Goal: Task Accomplishment & Management: Manage account settings

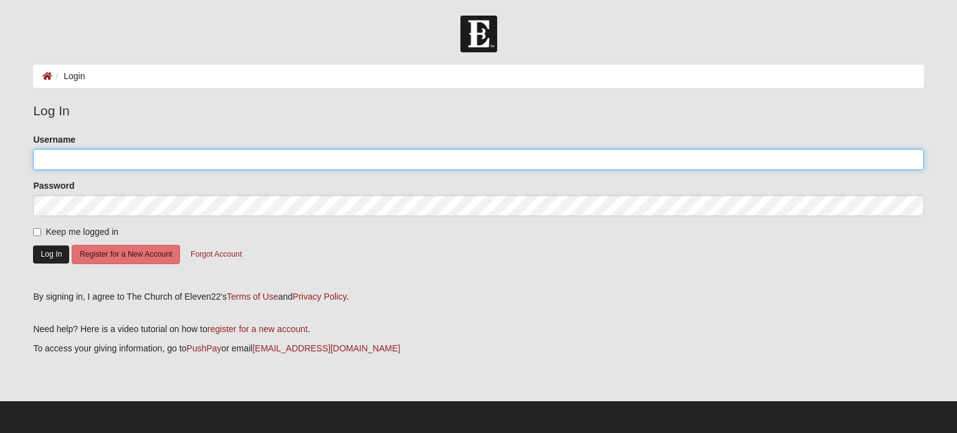
type input "adriancark"
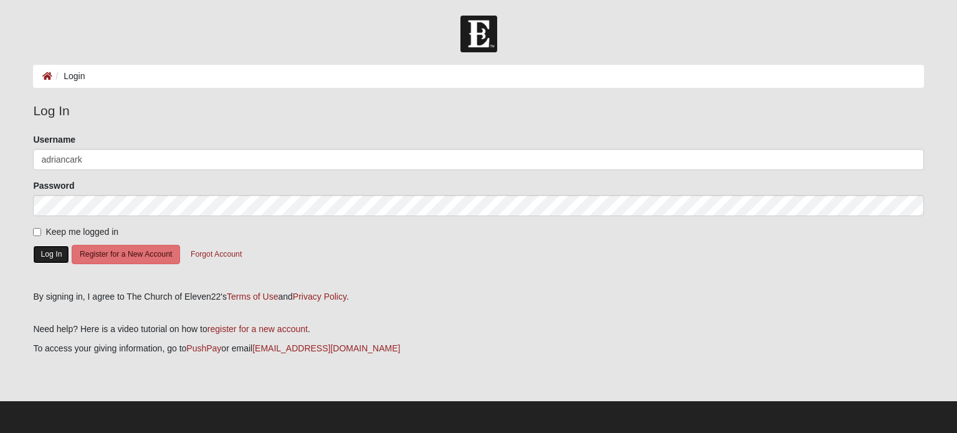
click at [54, 252] on button "Log In" at bounding box center [51, 254] width 36 height 18
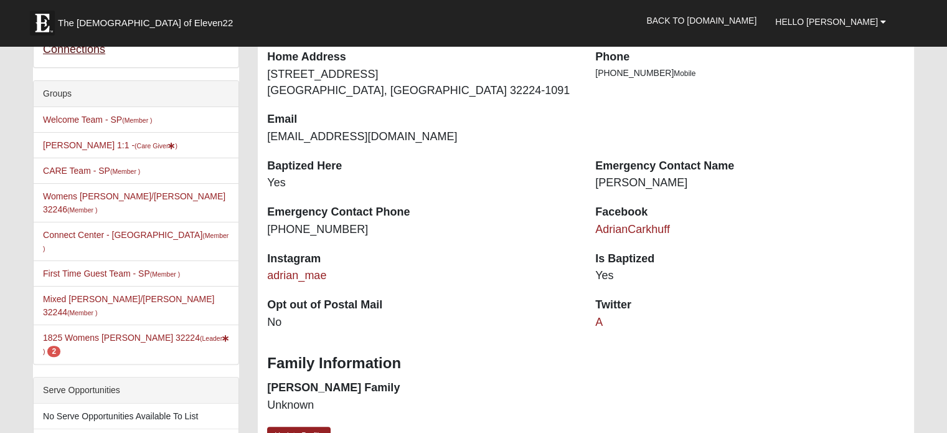
scroll to position [264, 0]
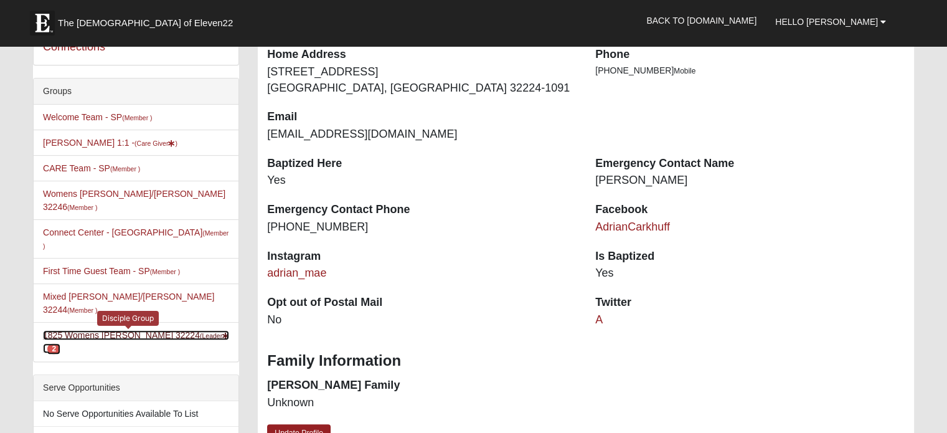
click at [111, 330] on link "1825 Womens Carkhuff 32224 (Leader ) 2" at bounding box center [136, 341] width 186 height 23
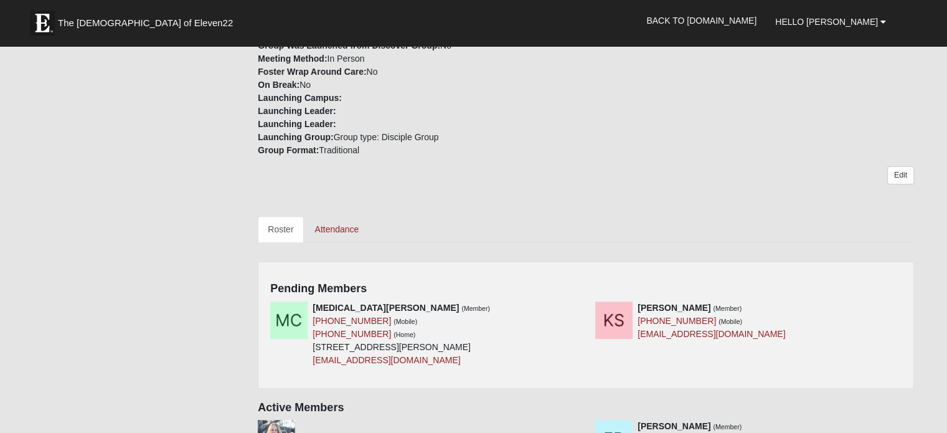
scroll to position [414, 0]
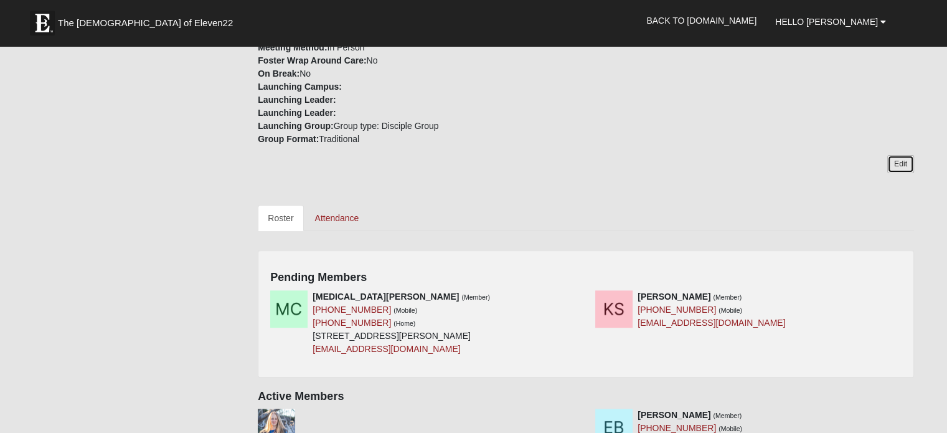
click at [901, 155] on link "Edit" at bounding box center [901, 164] width 27 height 18
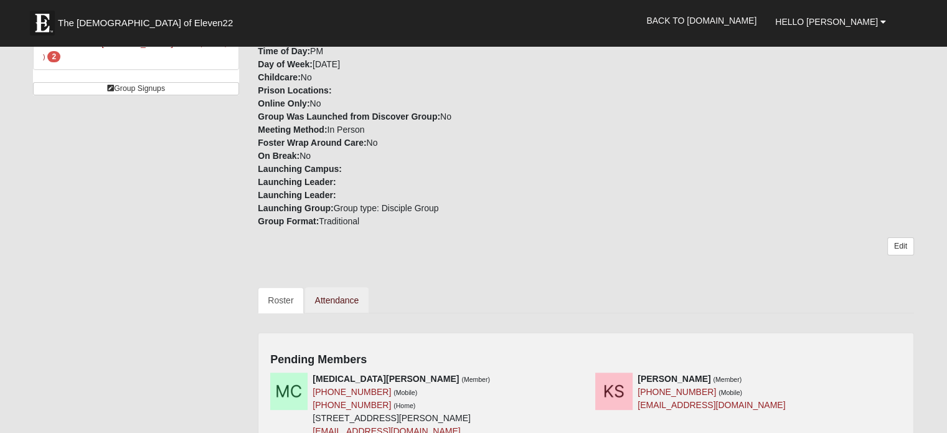
scroll to position [424, 0]
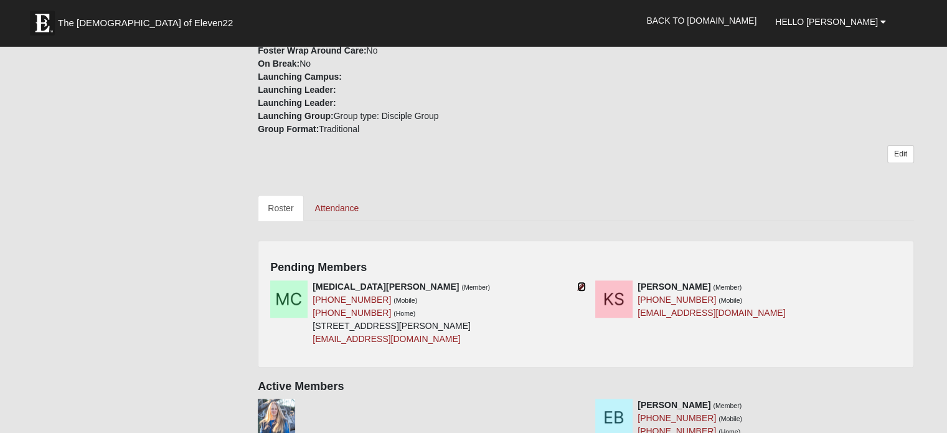
click at [580, 282] on icon at bounding box center [581, 286] width 9 height 9
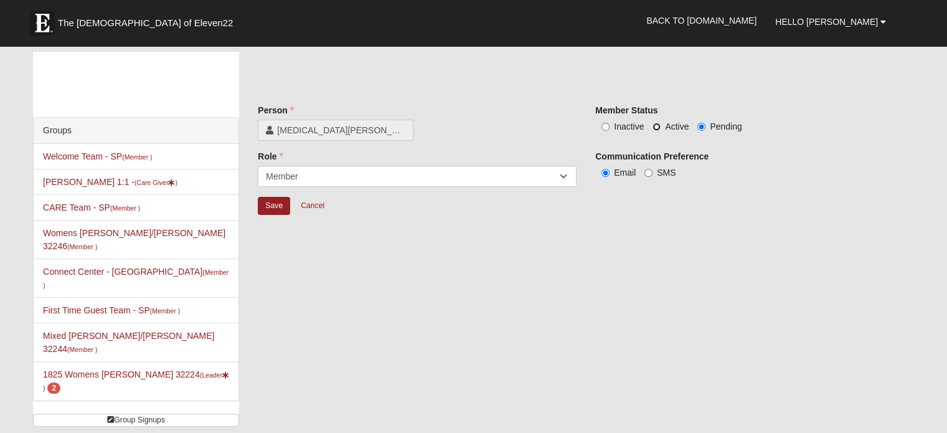
click at [661, 125] on label "Active" at bounding box center [671, 126] width 36 height 12
click at [661, 125] on input "Active" at bounding box center [657, 127] width 8 height 8
radio input "true"
click at [272, 199] on input "Save" at bounding box center [274, 206] width 32 height 18
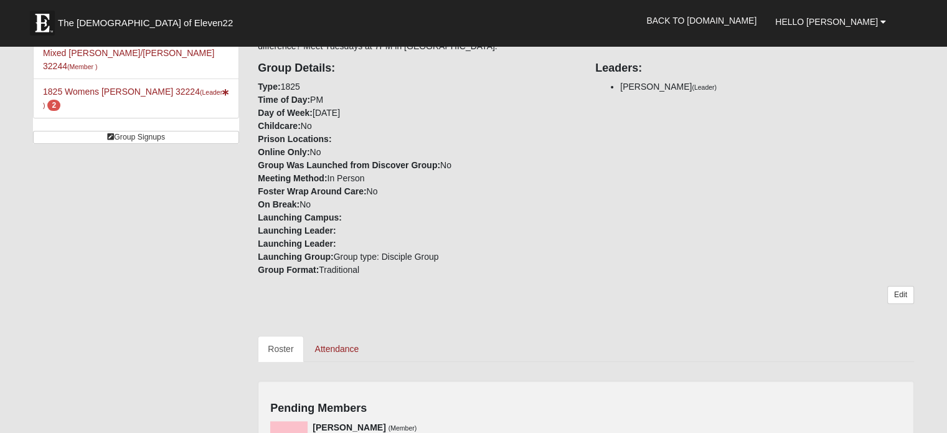
scroll to position [343, 0]
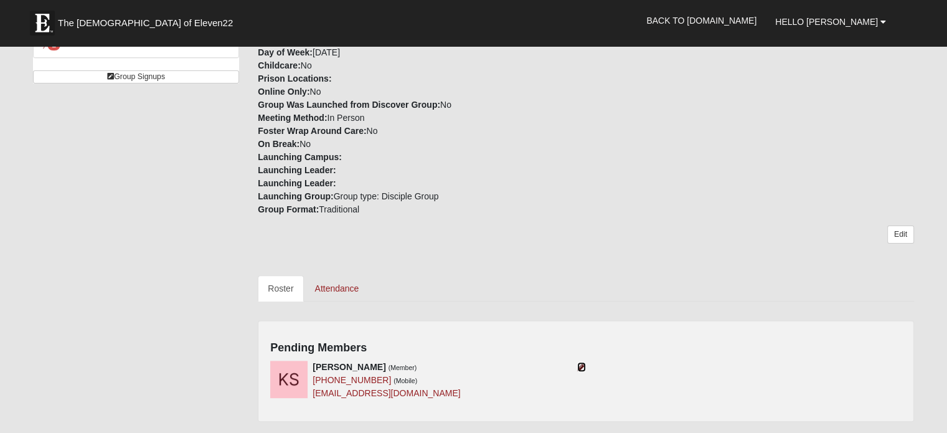
click at [582, 362] on icon at bounding box center [581, 366] width 9 height 9
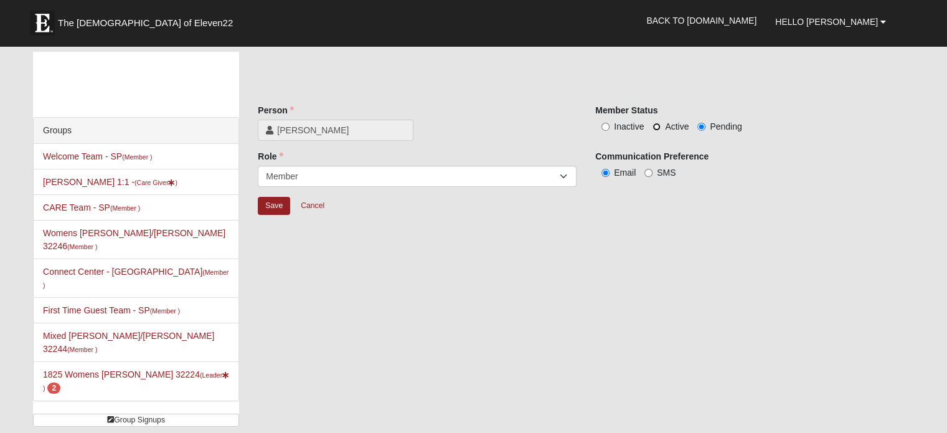
click at [658, 125] on input "Active" at bounding box center [657, 127] width 8 height 8
radio input "true"
click at [270, 202] on input "Save" at bounding box center [274, 206] width 32 height 18
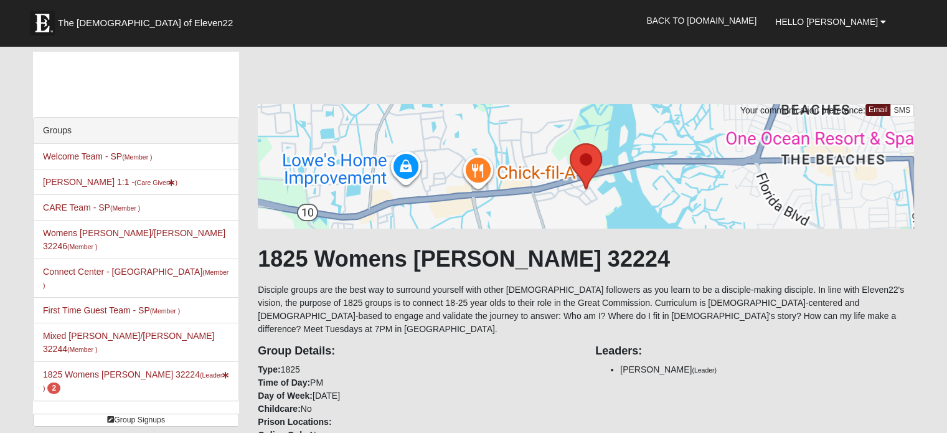
click at [135, 361] on li "1825 Womens Carkhuff 32224 (Leader ) 2" at bounding box center [136, 380] width 205 height 39
click at [136, 369] on link "1825 Womens Carkhuff 32224 (Leader ) 2" at bounding box center [136, 380] width 186 height 23
